Goal: Information Seeking & Learning: Learn about a topic

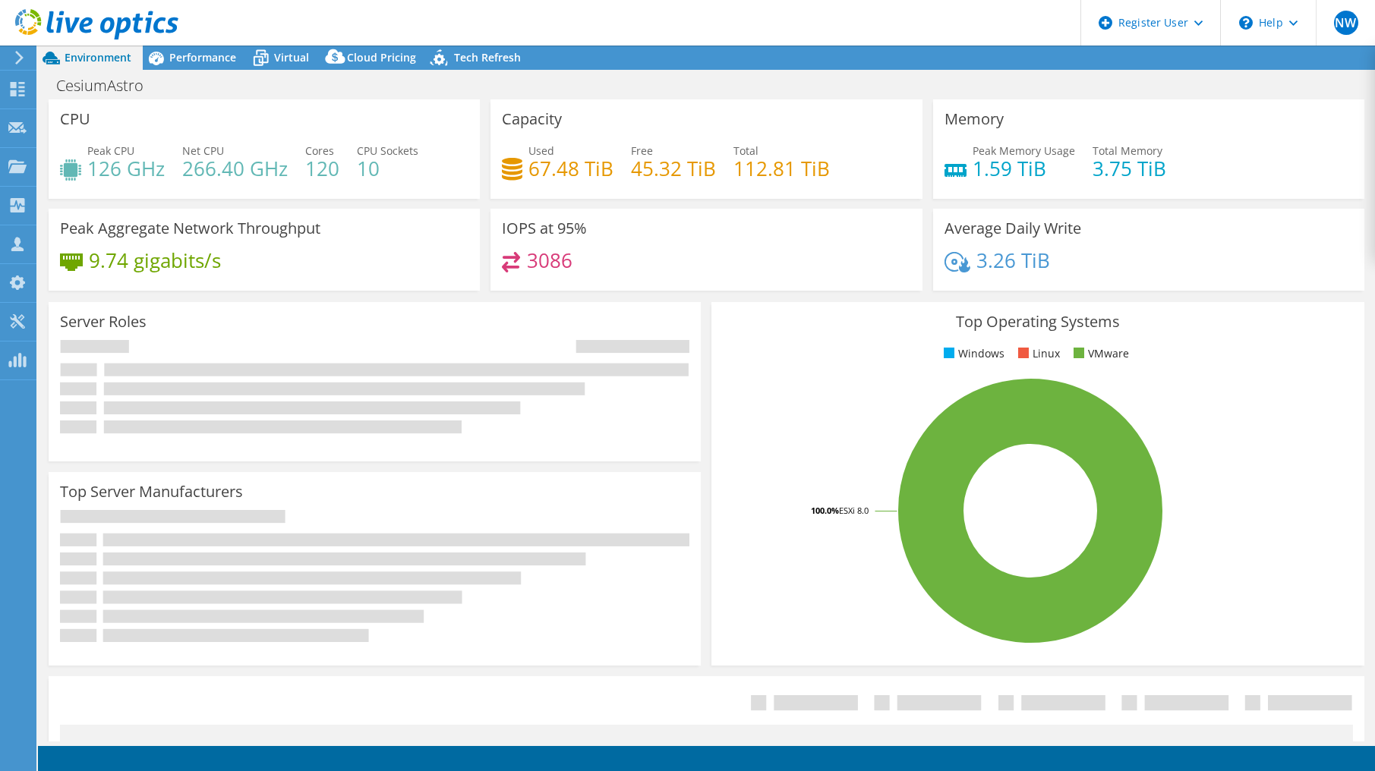
select select "USWest"
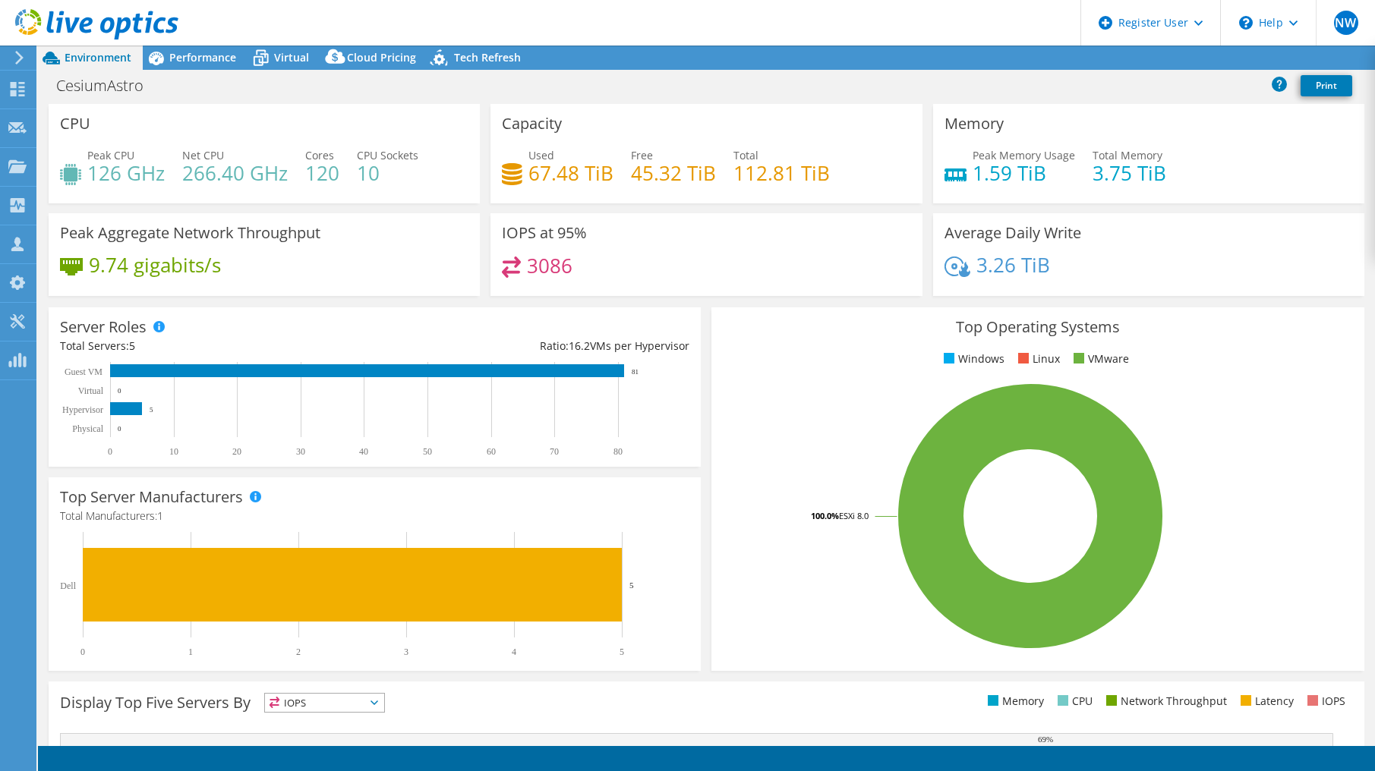
select select "USWest"
select select "USD"
click at [449, 136] on div "CPU Peak CPU 126 GHz Net CPU 266.40 GHz Cores 120 CPU Sockets 10" at bounding box center [264, 153] width 431 height 99
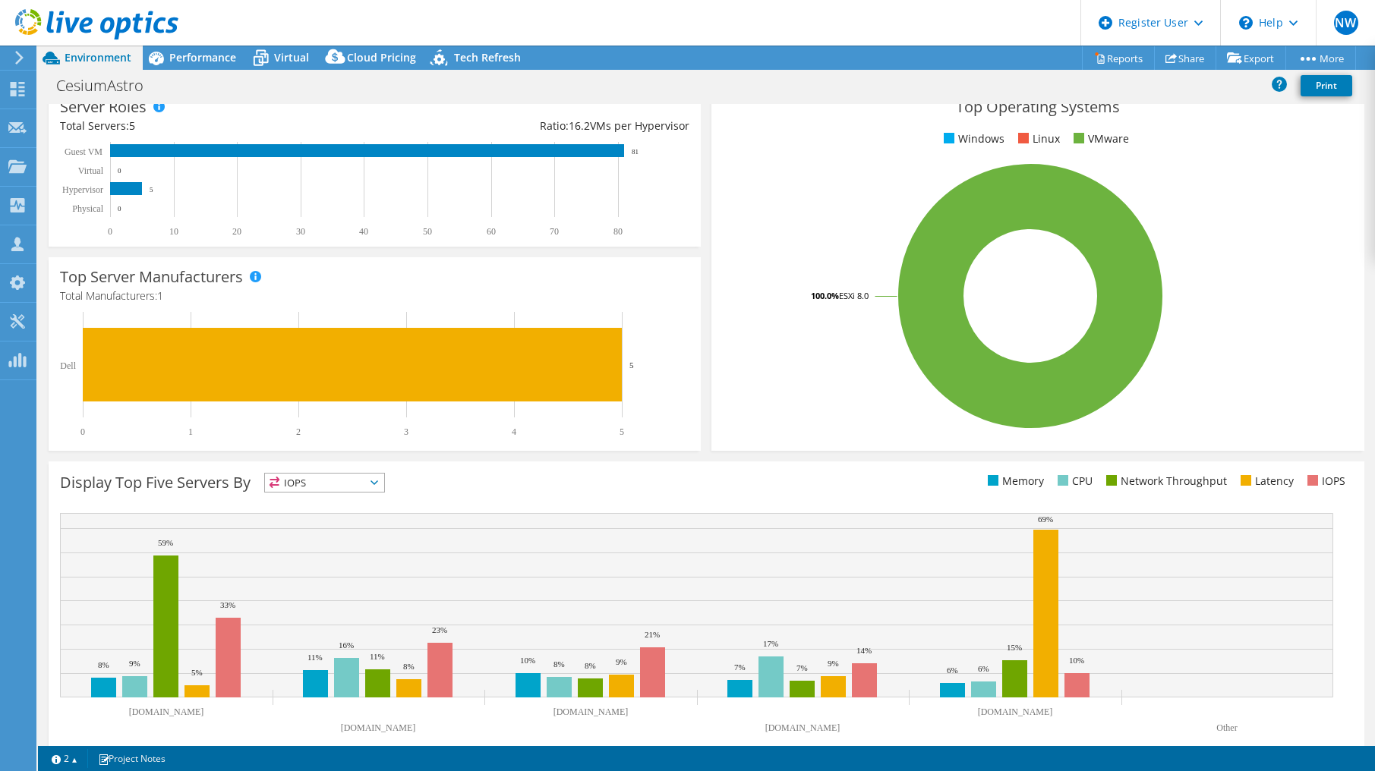
scroll to position [228, 0]
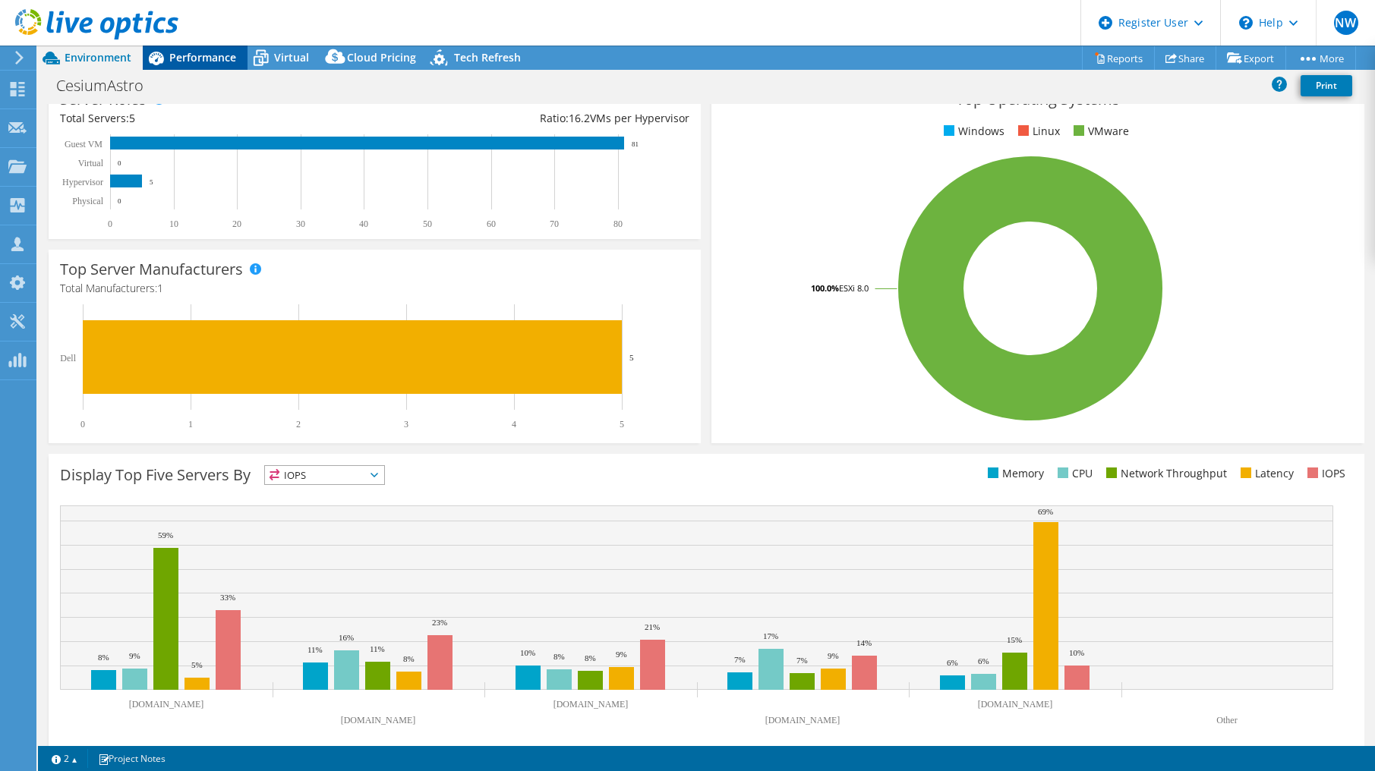
click at [190, 58] on span "Performance" at bounding box center [202, 57] width 67 height 14
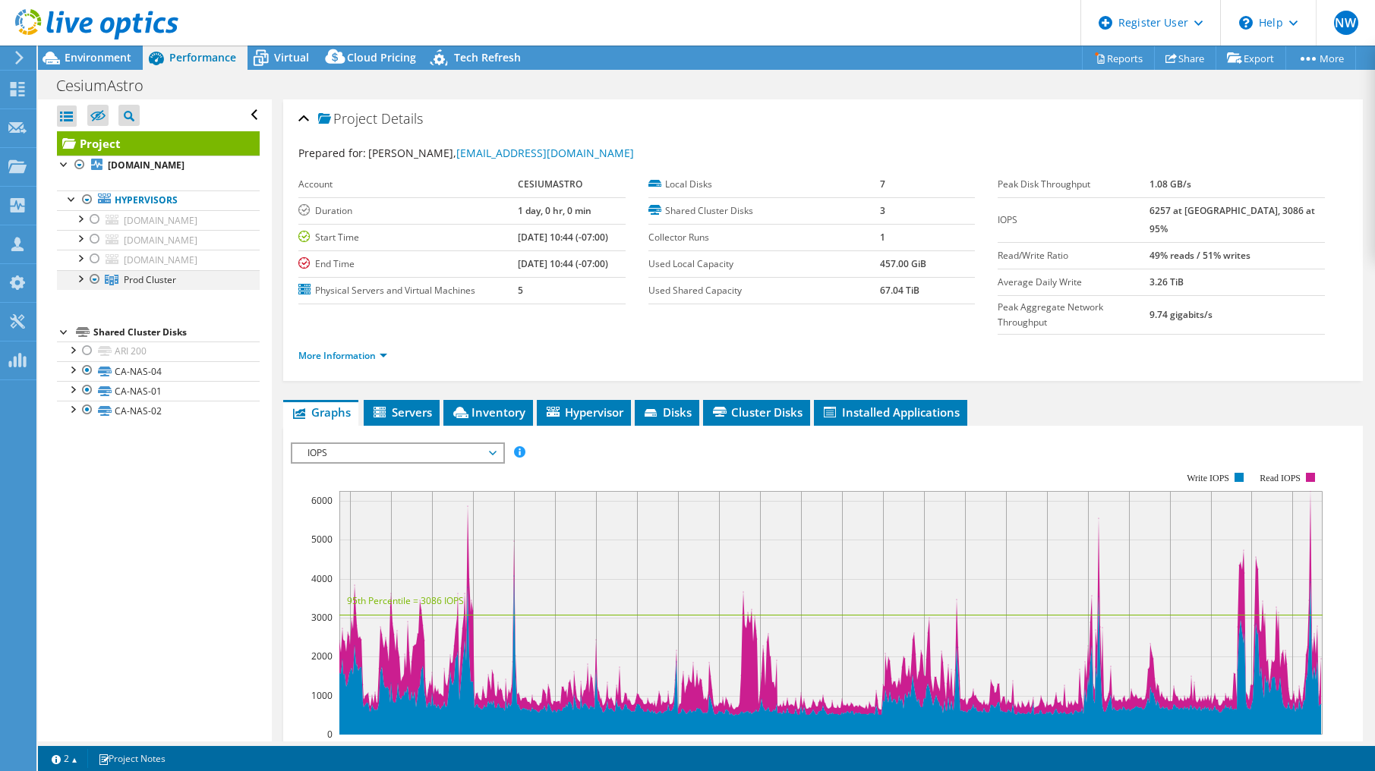
click at [85, 285] on div at bounding box center [79, 277] width 15 height 15
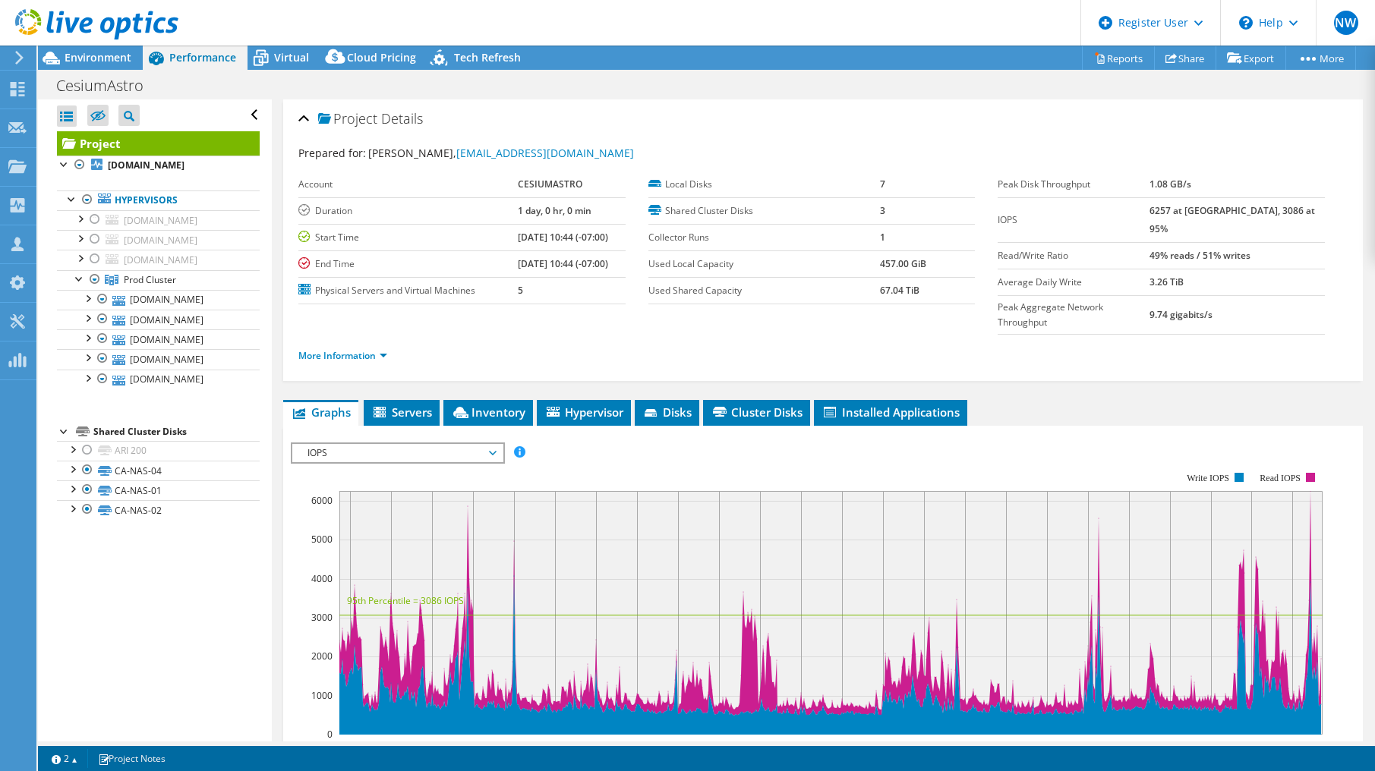
click at [654, 284] on label "Used Shared Capacity" at bounding box center [764, 290] width 232 height 15
drag, startPoint x: 648, startPoint y: 291, endPoint x: 781, endPoint y: 300, distance: 133.1
click at [786, 297] on label "Used Shared Capacity" at bounding box center [764, 290] width 232 height 15
drag, startPoint x: 781, startPoint y: 300, endPoint x: 721, endPoint y: 303, distance: 60.0
click at [721, 303] on td "Used Shared Capacity" at bounding box center [764, 290] width 232 height 27
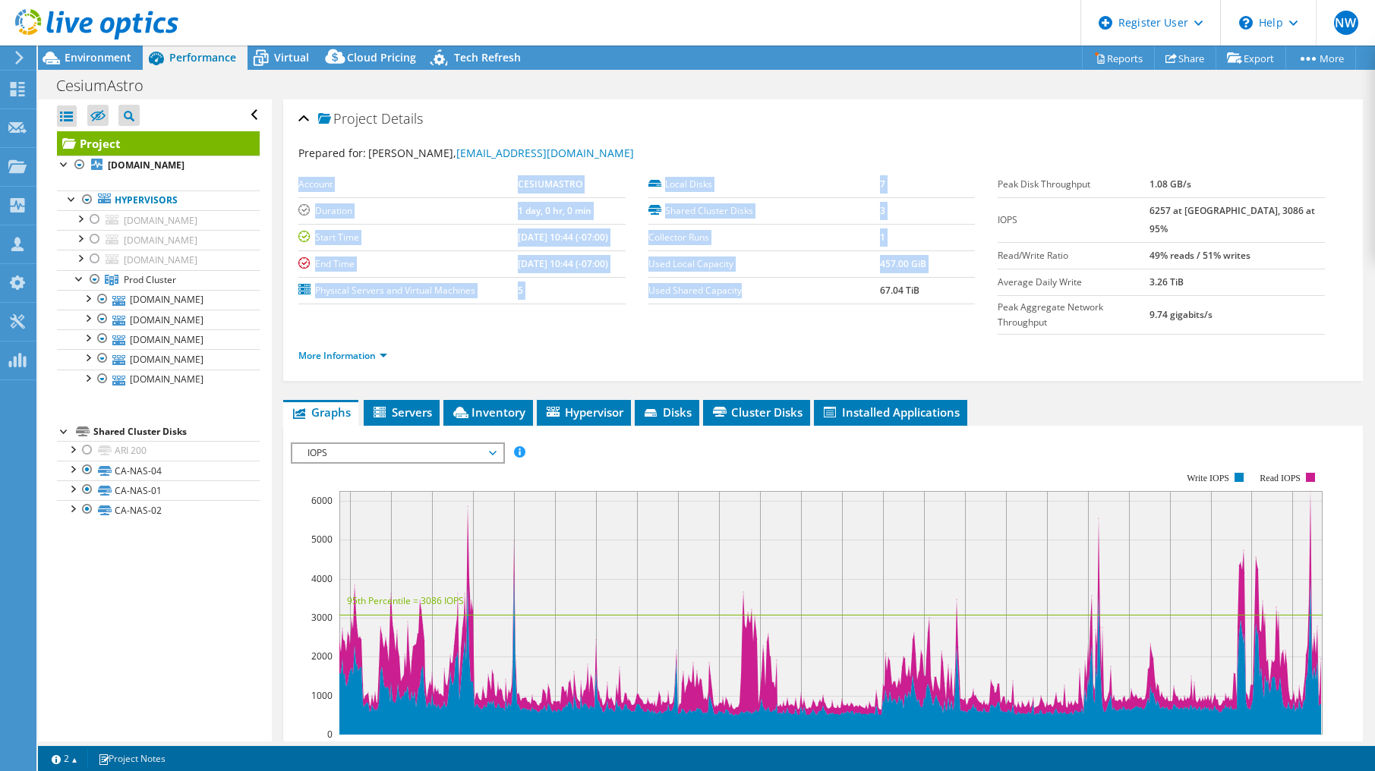
drag, startPoint x: 634, startPoint y: 282, endPoint x: 786, endPoint y: 295, distance: 152.4
click at [786, 295] on section "Account CESIUMASTRO Duration 1 day, 0 hr, 0 min Start Time [DATE] 10:44 (-07:00…" at bounding box center [647, 238] width 699 height 133
click at [752, 300] on td "Used Shared Capacity" at bounding box center [764, 290] width 232 height 27
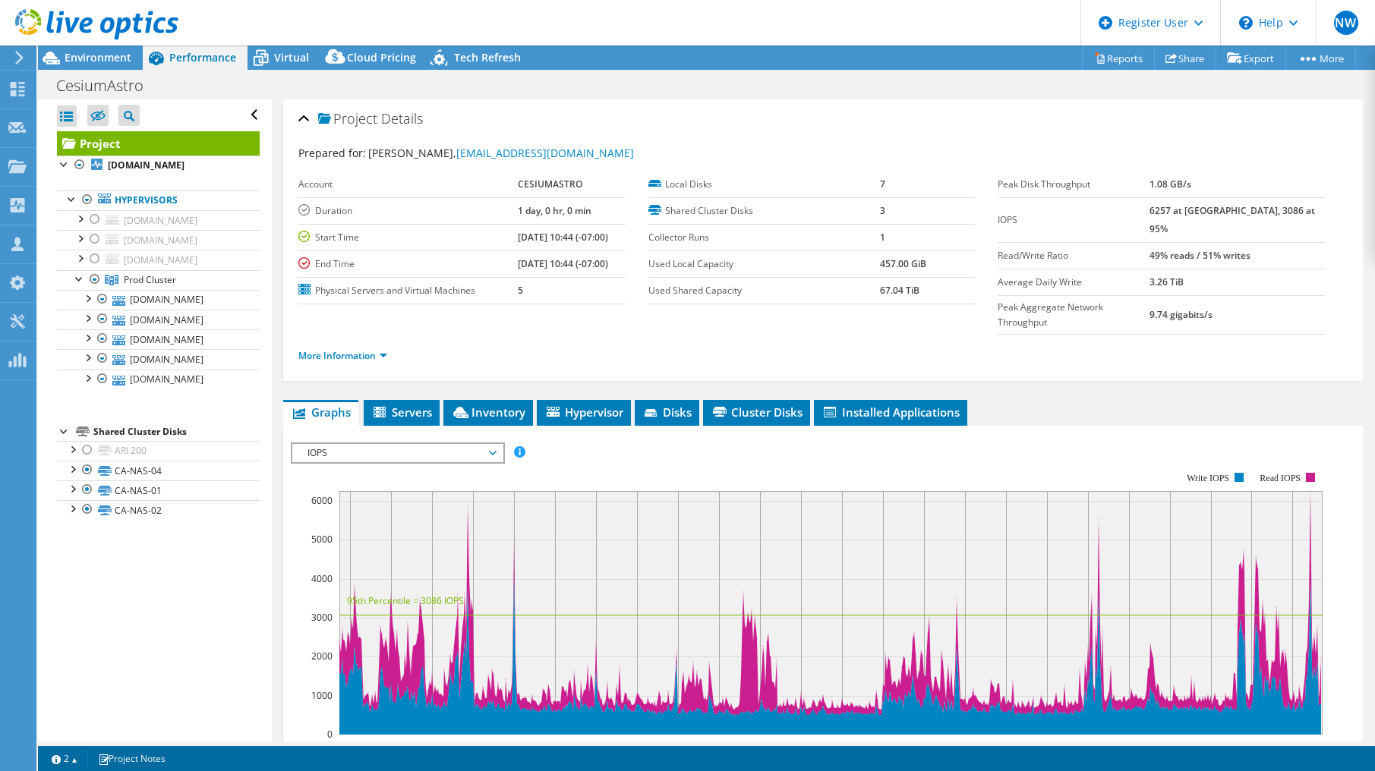
scroll to position [76, 0]
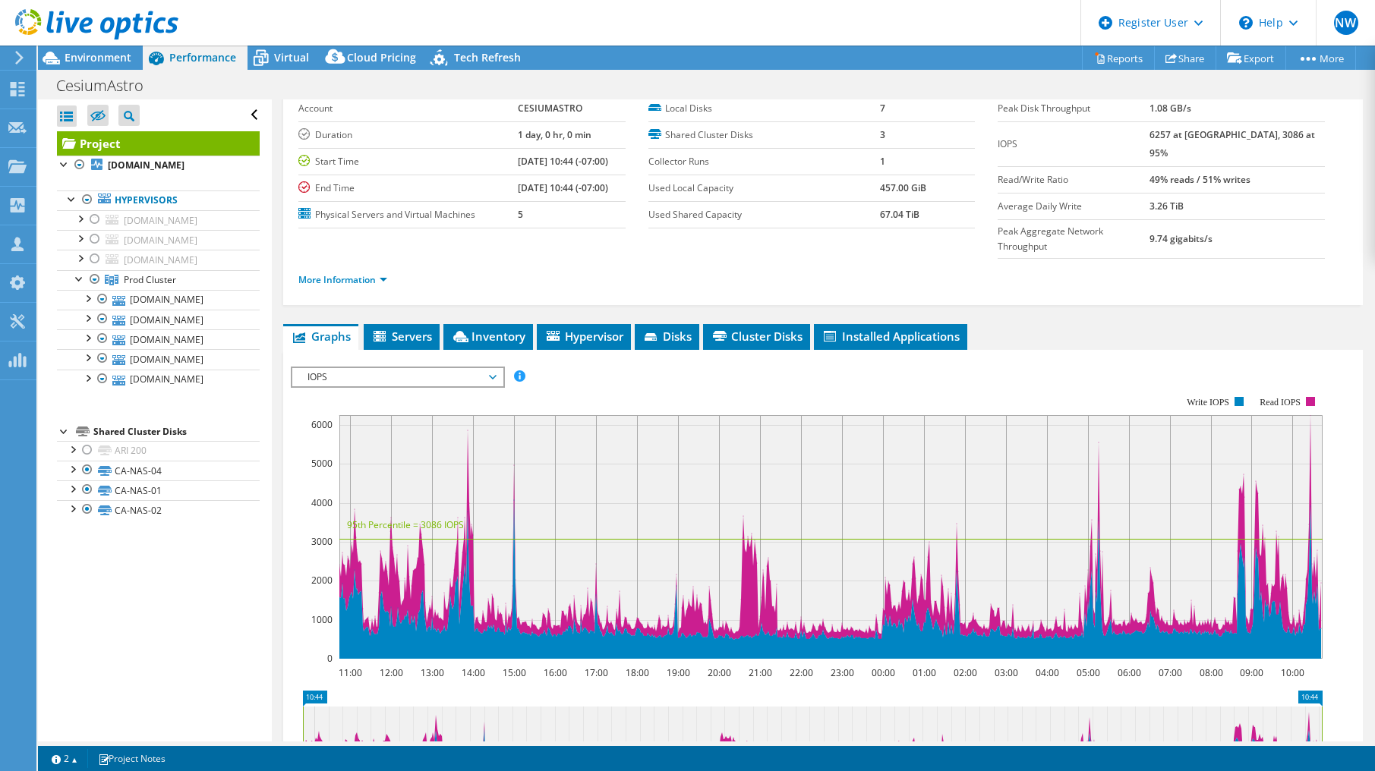
click at [101, 50] on div at bounding box center [89, 25] width 178 height 51
click at [99, 61] on span "Environment" at bounding box center [98, 57] width 67 height 14
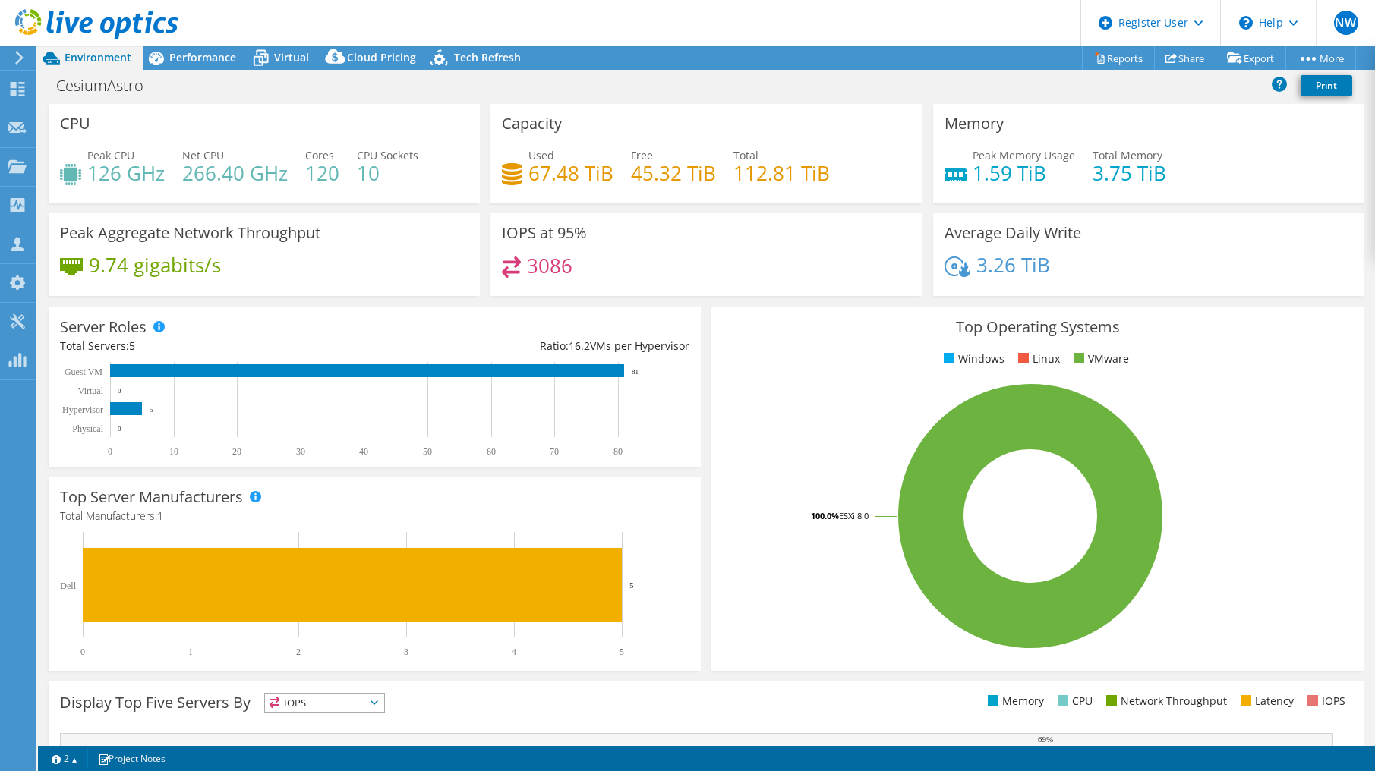
click at [223, 93] on div "CesiumAstro Print" at bounding box center [706, 85] width 1337 height 28
click at [190, 57] on span "Performance" at bounding box center [202, 57] width 67 height 14
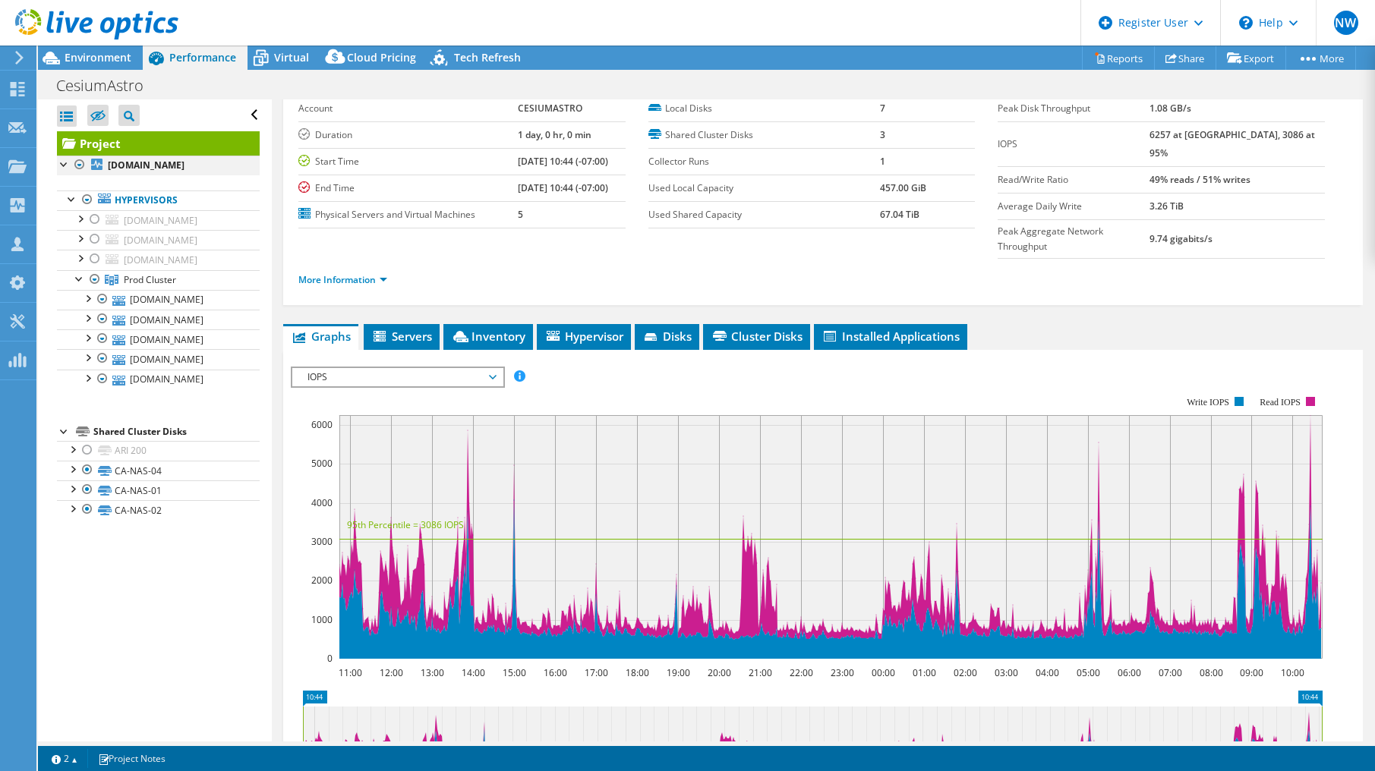
click at [80, 166] on div at bounding box center [79, 165] width 15 height 18
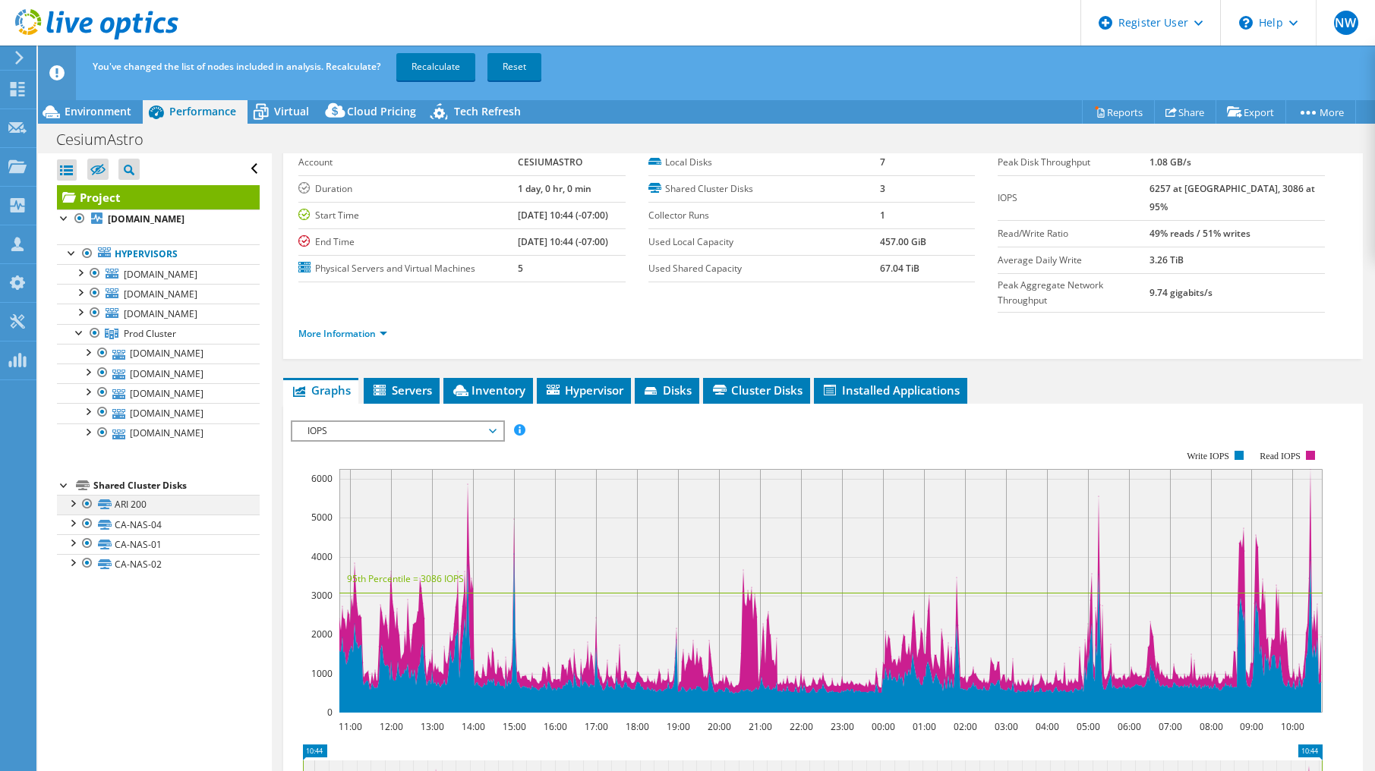
click at [85, 513] on div at bounding box center [87, 504] width 15 height 18
click at [417, 58] on link "Recalculate" at bounding box center [435, 66] width 79 height 27
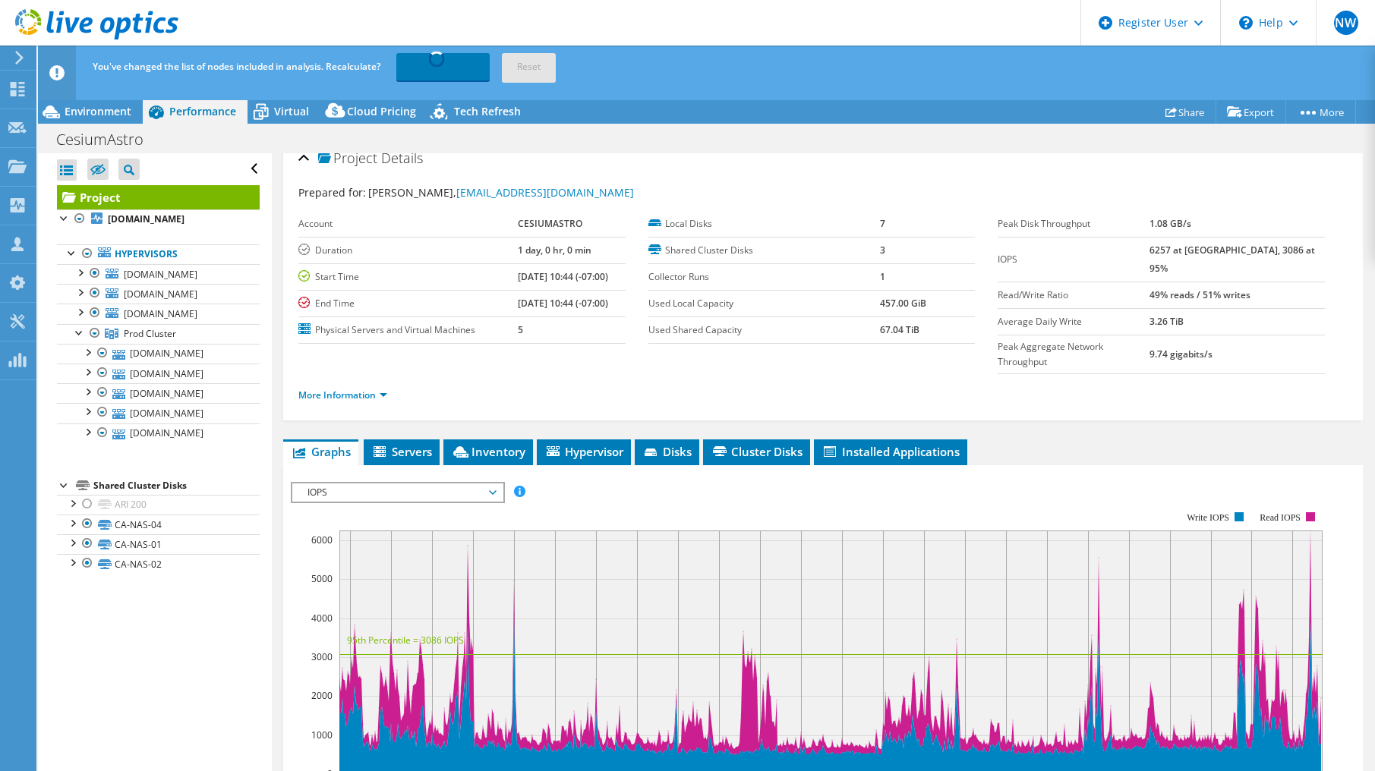
scroll to position [0, 0]
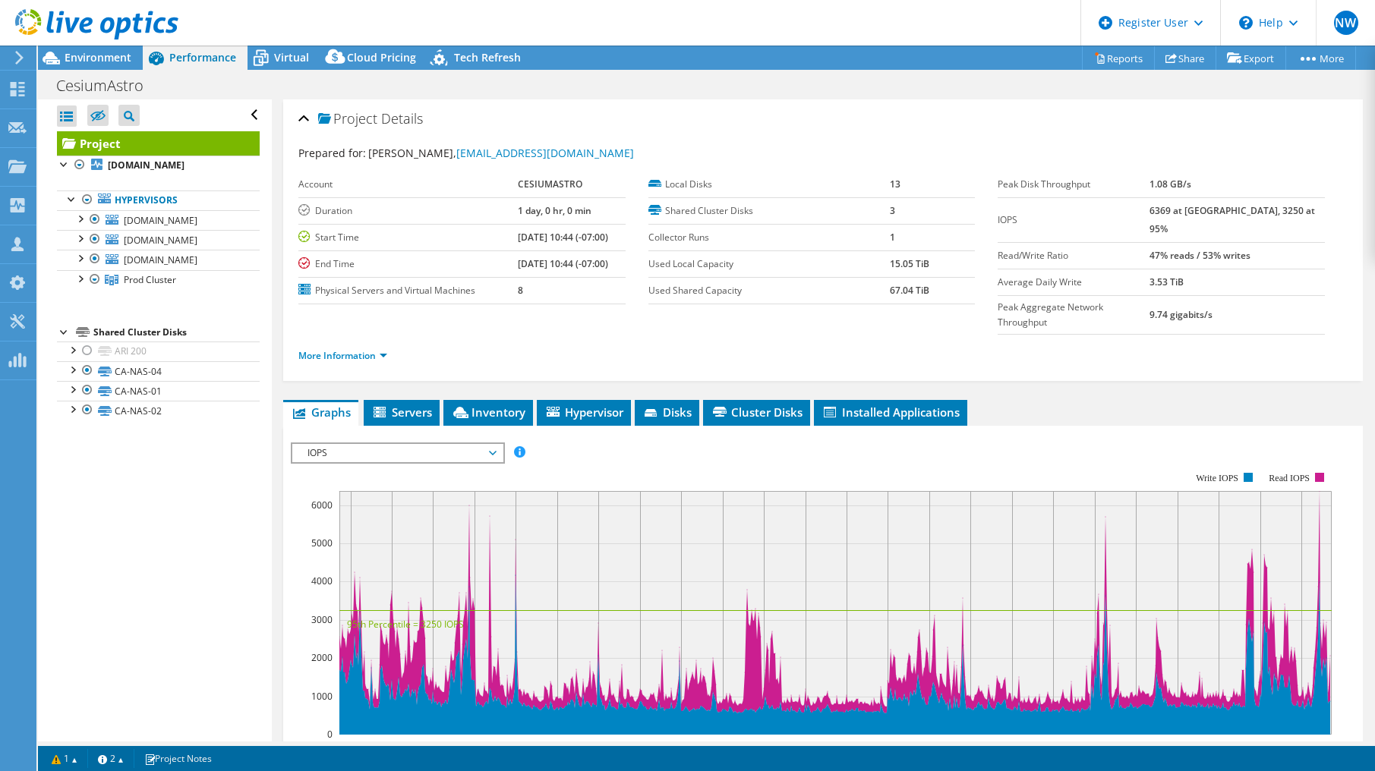
drag, startPoint x: 252, startPoint y: 31, endPoint x: 284, endPoint y: 17, distance: 34.7
click at [252, 31] on header "NW Dell User [PERSON_NAME] [EMAIL_ADDRESS][PERSON_NAME][DOMAIN_NAME] Dell My Pr…" at bounding box center [687, 23] width 1375 height 46
